Goal: Task Accomplishment & Management: Complete application form

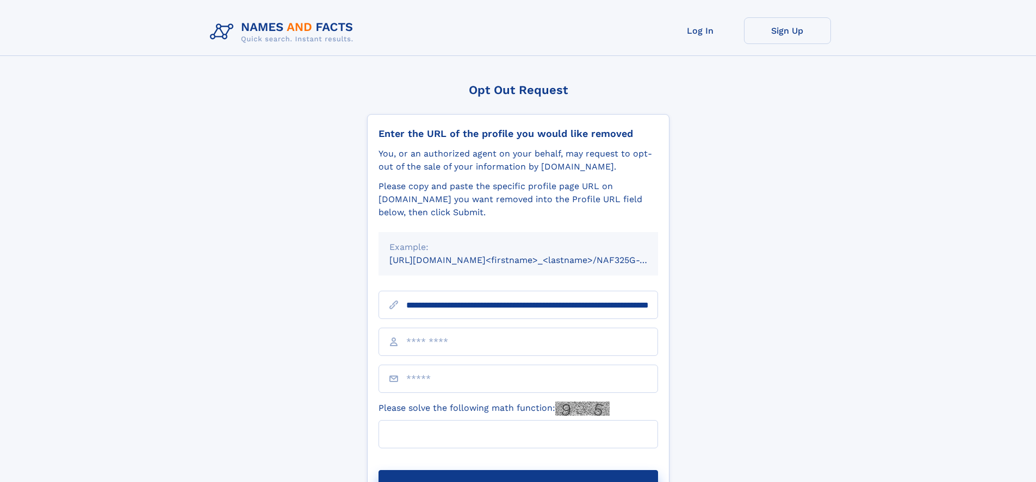
scroll to position [0, 109]
type input "**********"
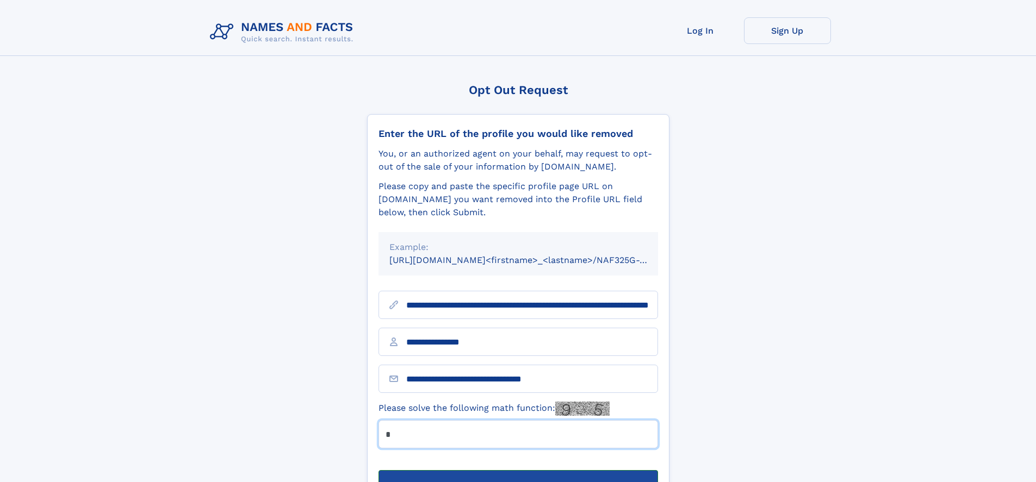
type input "*"
click at [518, 470] on button "Submit Opt Out Request" at bounding box center [517, 487] width 279 height 35
